Goal: Find specific page/section: Find specific page/section

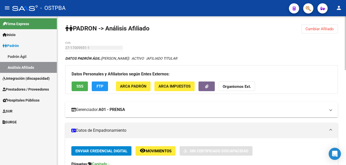
scroll to position [51, 0]
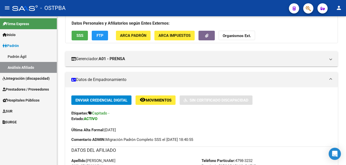
click at [23, 59] on link "Padrón Ágil" at bounding box center [28, 56] width 57 height 11
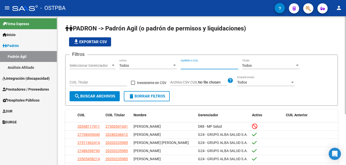
click at [203, 65] on input "Apellido o CUIL" at bounding box center [209, 66] width 58 height 4
type input "[PERSON_NAME]"
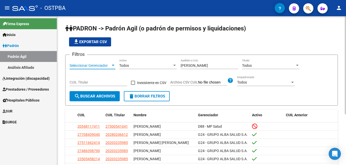
click at [113, 65] on div at bounding box center [113, 65] width 3 height 1
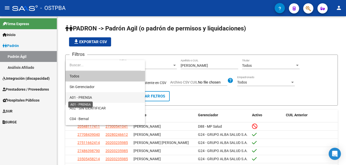
click at [87, 99] on span "A01 - PRENSA" at bounding box center [80, 98] width 22 height 4
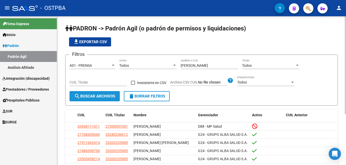
click at [96, 98] on span "search Buscar Archivos" at bounding box center [94, 96] width 41 height 5
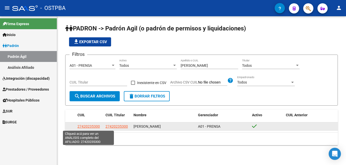
click at [86, 127] on span "27420235300" at bounding box center [88, 127] width 22 height 4
type textarea "27420235300"
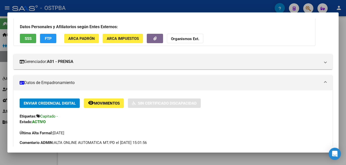
scroll to position [25, 0]
